Goal: Task Accomplishment & Management: Manage account settings

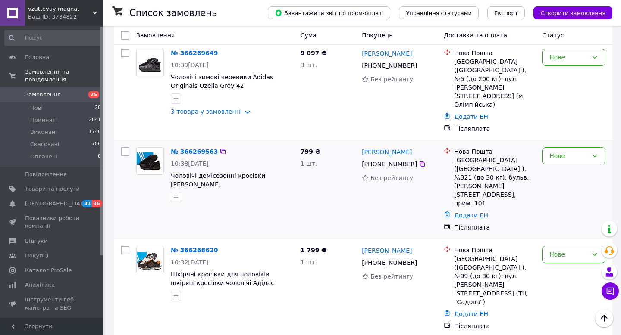
scroll to position [580, 0]
click at [202, 147] on div "№ 366269563" at bounding box center [194, 152] width 49 height 10
click at [199, 148] on link "№ 366269563" at bounding box center [194, 151] width 47 height 7
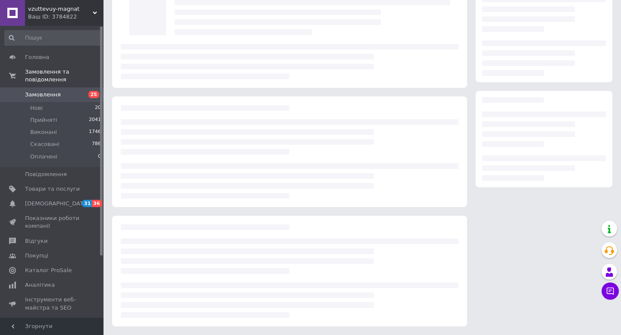
scroll to position [59, 0]
click at [83, 93] on span "25" at bounding box center [92, 95] width 24 height 8
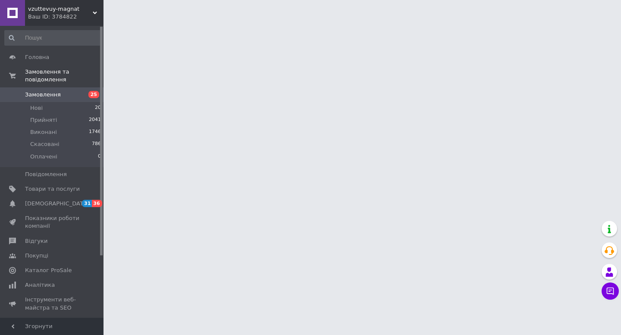
click at [83, 93] on span "25" at bounding box center [92, 95] width 24 height 8
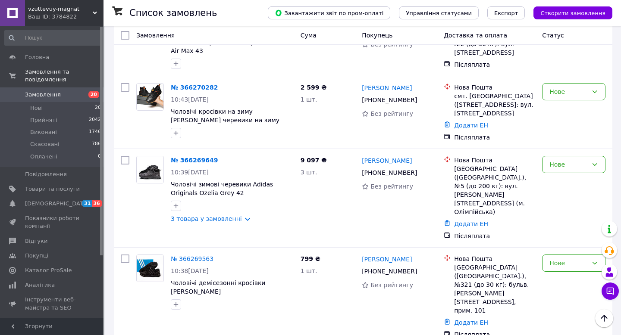
scroll to position [550, 0]
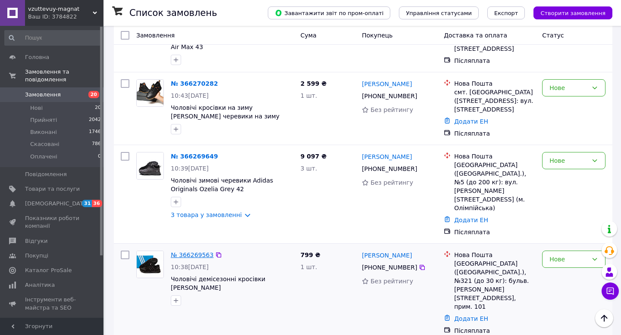
click at [191, 252] on link "№ 366269563" at bounding box center [192, 255] width 43 height 7
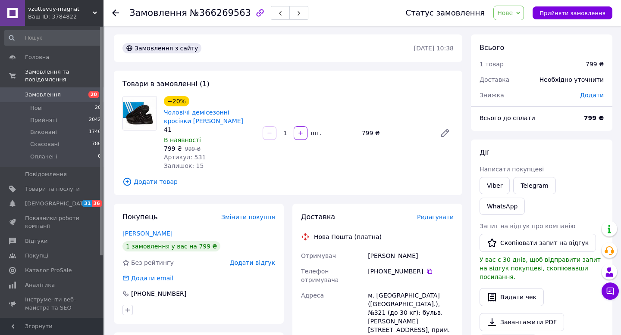
click at [85, 89] on link "Замовлення 20" at bounding box center [53, 95] width 106 height 15
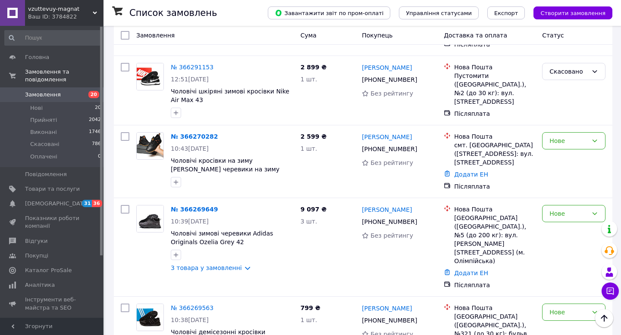
scroll to position [504, 0]
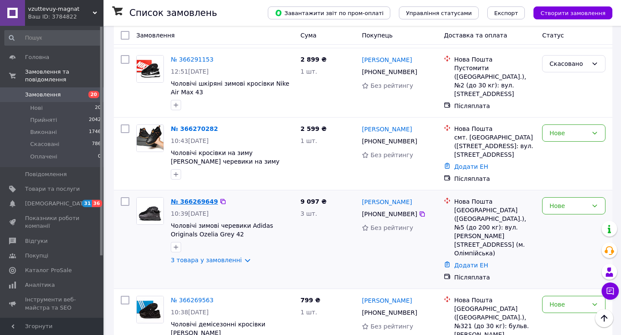
click at [188, 198] on link "№ 366269649" at bounding box center [194, 201] width 47 height 7
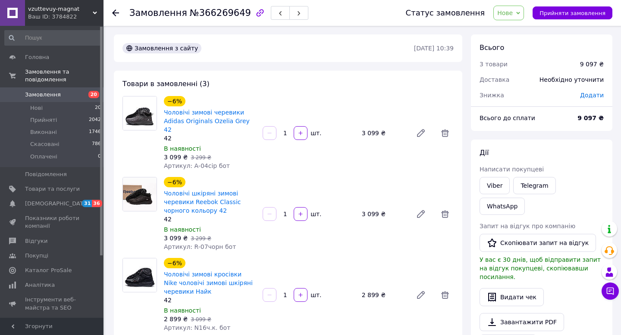
click at [88, 94] on span "20" at bounding box center [93, 94] width 11 height 7
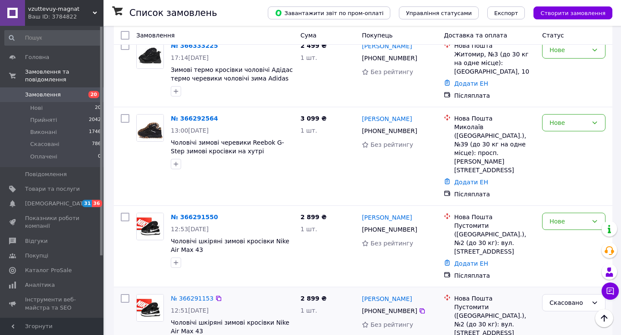
scroll to position [263, 0]
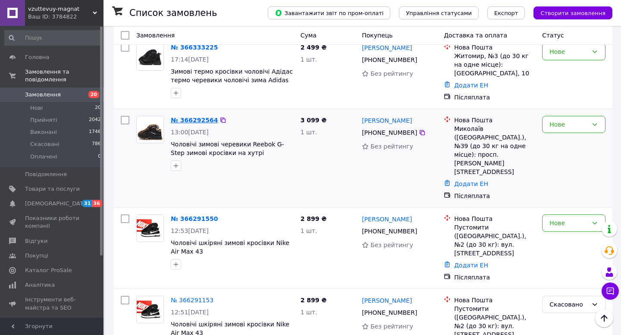
click at [198, 120] on link "№ 366292564" at bounding box center [194, 120] width 47 height 7
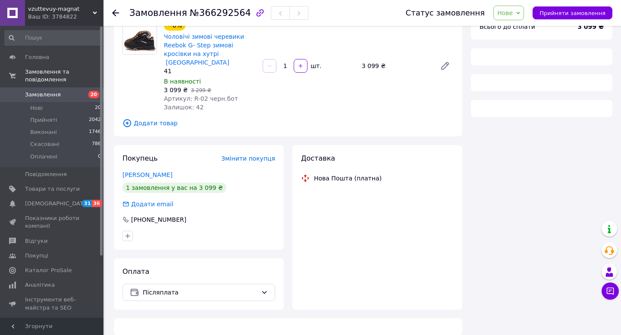
scroll to position [256, 0]
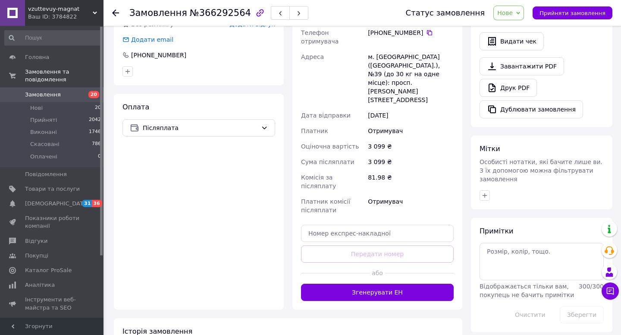
click at [76, 93] on span "Замовлення" at bounding box center [52, 95] width 55 height 8
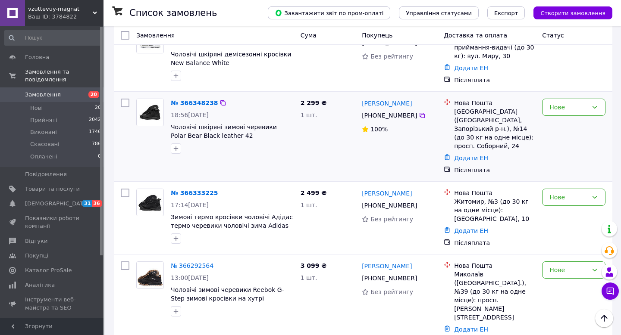
scroll to position [114, 0]
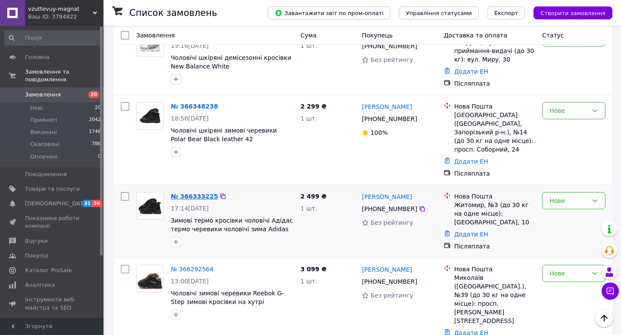
click at [197, 195] on link "№ 366333225" at bounding box center [194, 196] width 47 height 7
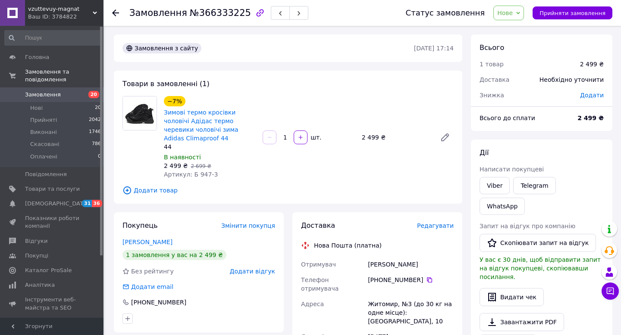
click at [81, 91] on span "20" at bounding box center [92, 95] width 24 height 8
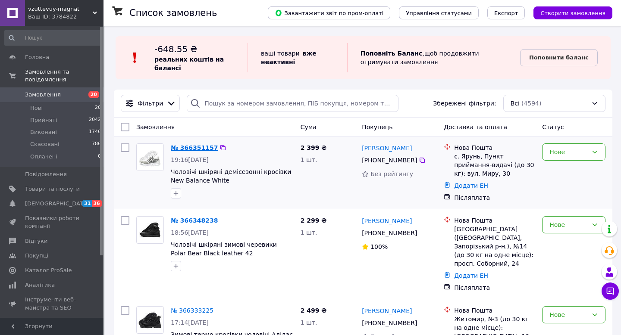
click at [194, 150] on link "№ 366351157" at bounding box center [194, 147] width 47 height 7
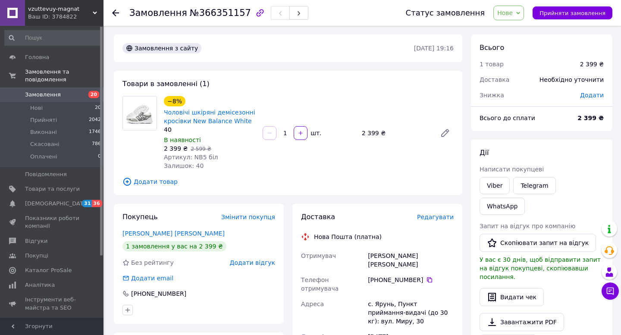
click at [75, 93] on span "Замовлення" at bounding box center [52, 95] width 55 height 8
